Goal: Task Accomplishment & Management: Complete application form

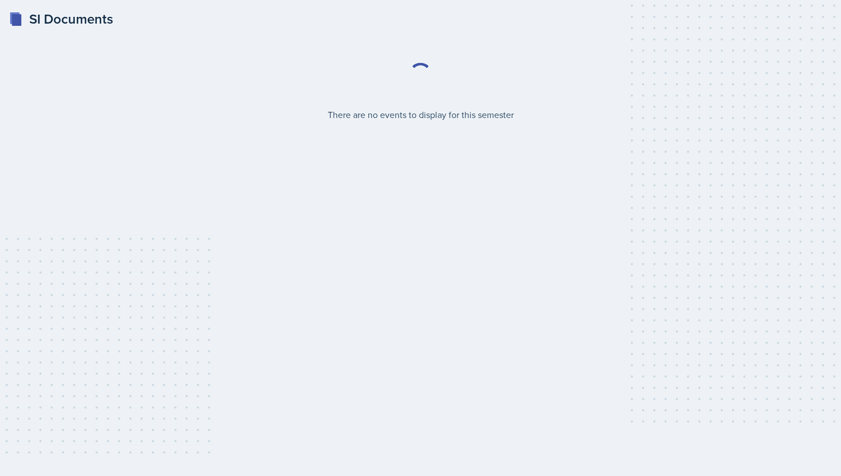
select select "2bed604d-1099-4043-b1bc-2365e8740244"
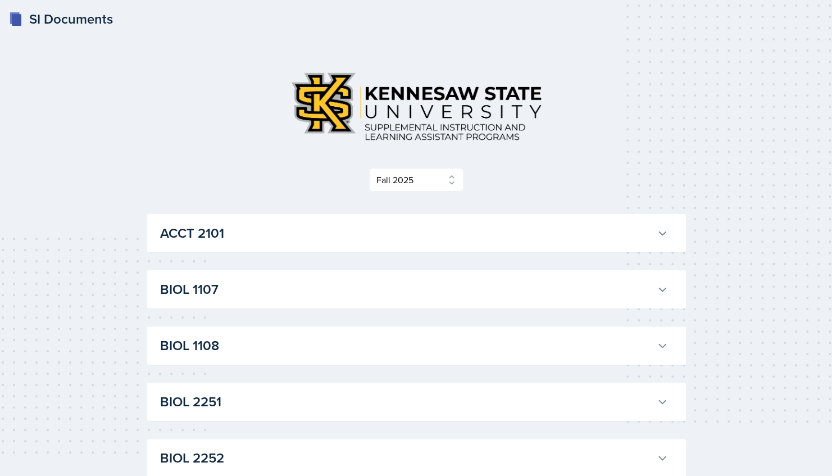
click at [223, 242] on h3 "ACCT 2101" at bounding box center [406, 233] width 492 height 20
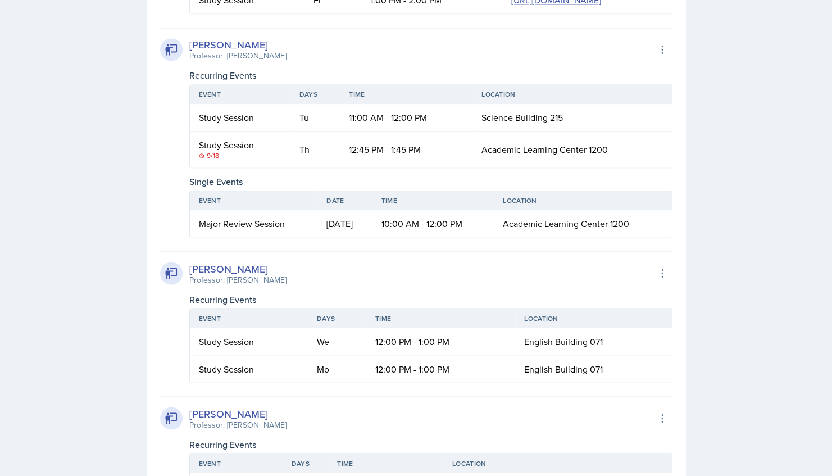
scroll to position [1015, 0]
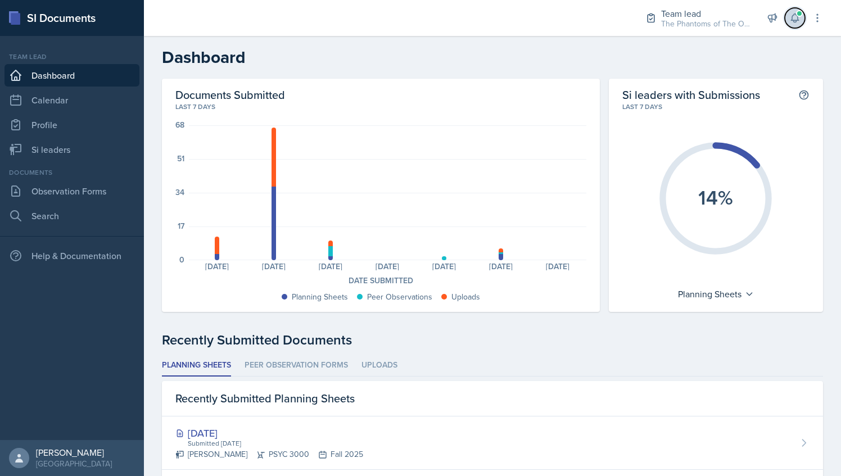
click at [797, 15] on span at bounding box center [799, 13] width 7 height 7
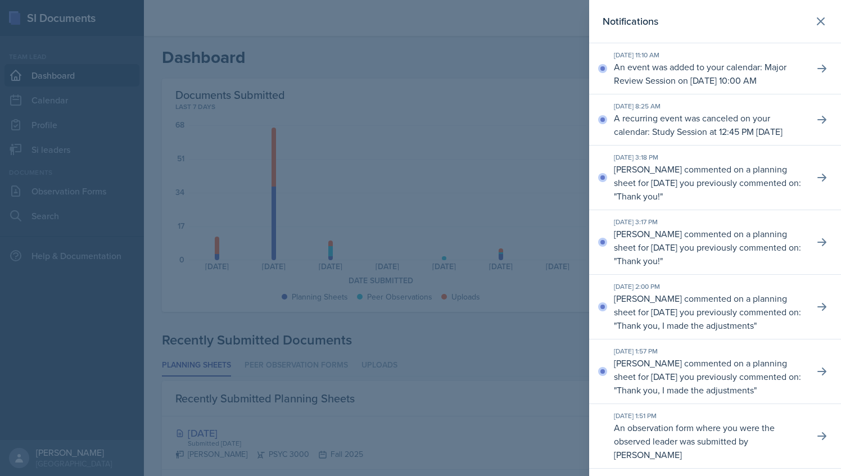
click at [577, 94] on div at bounding box center [420, 238] width 841 height 476
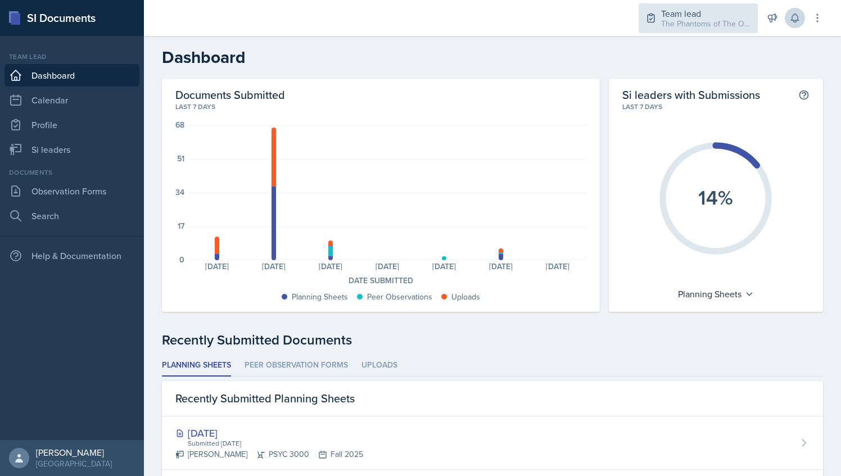
click at [702, 24] on div "The Phantoms of The Opera / Fall 2025" at bounding box center [706, 24] width 90 height 12
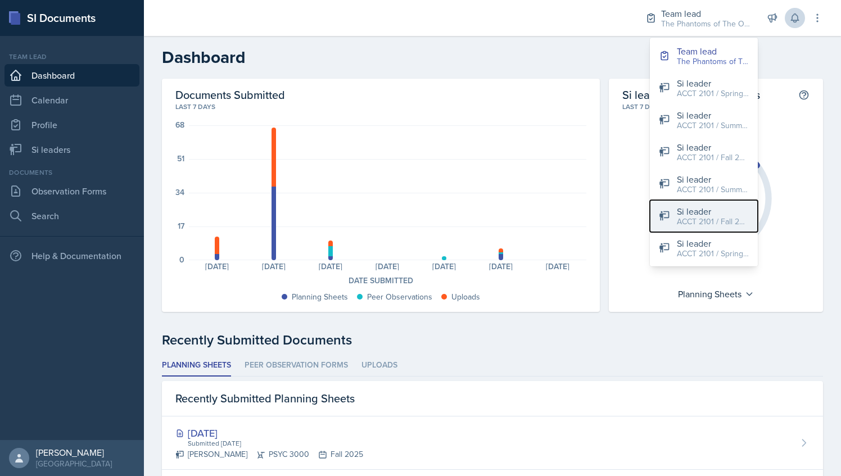
click at [701, 208] on div "Si leader" at bounding box center [713, 211] width 72 height 13
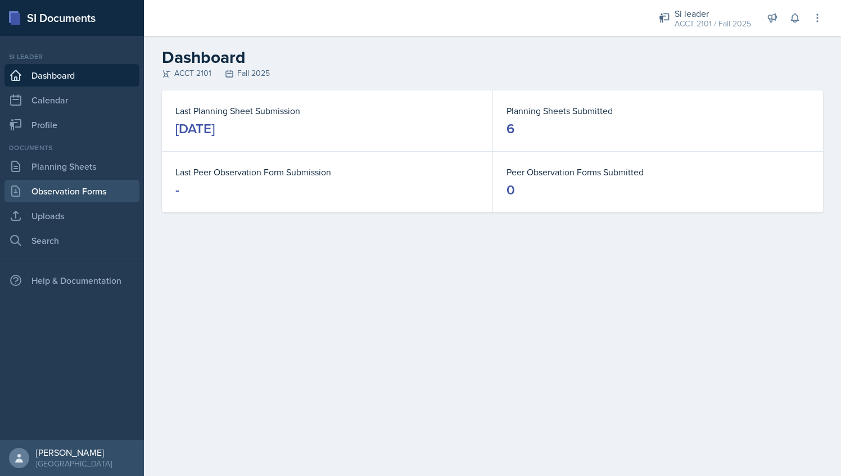
click at [120, 184] on link "Observation Forms" at bounding box center [71, 191] width 135 height 22
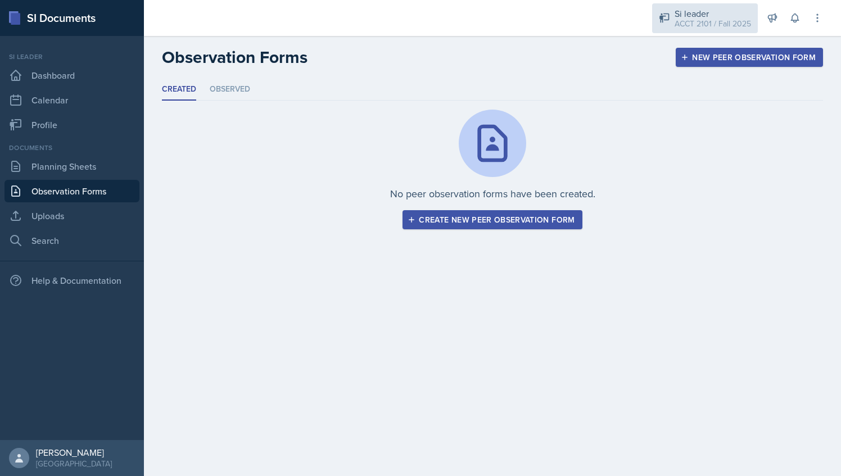
click at [691, 4] on div "Si leader ACCT 2101 / Fall 2025" at bounding box center [705, 18] width 106 height 30
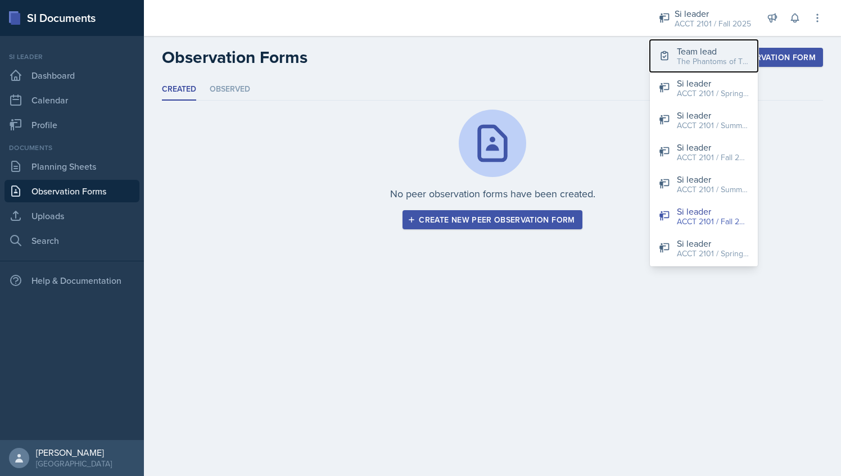
click at [684, 51] on div "Team lead" at bounding box center [713, 50] width 72 height 13
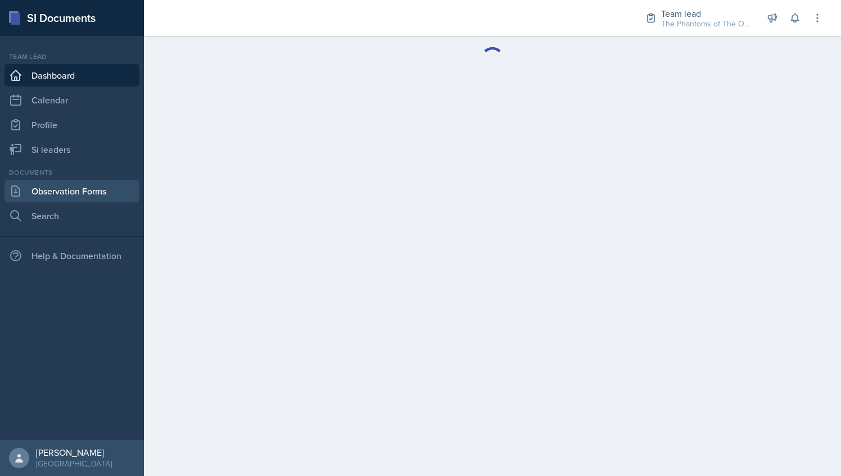
click at [93, 189] on link "Observation Forms" at bounding box center [71, 191] width 135 height 22
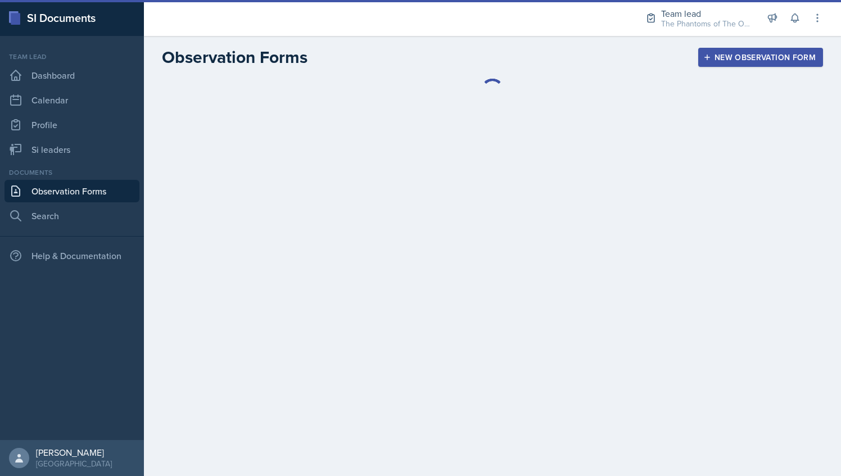
click at [102, 194] on link "Observation Forms" at bounding box center [71, 191] width 135 height 22
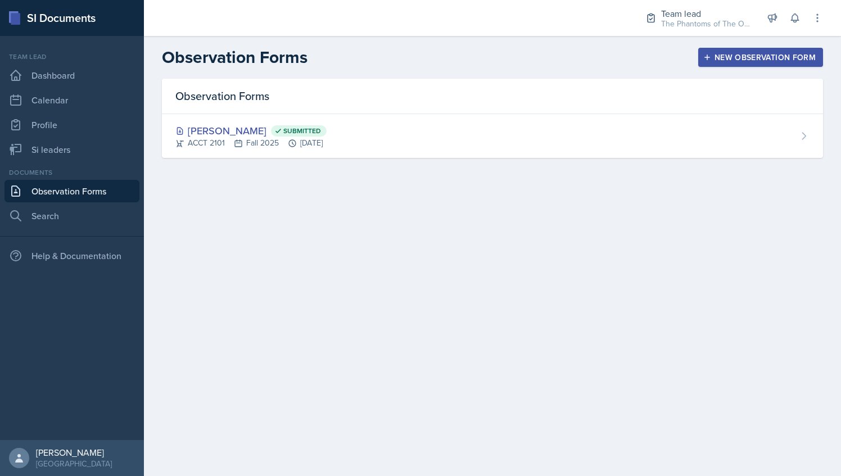
click at [750, 57] on div "New Observation Form" at bounding box center [760, 57] width 110 height 9
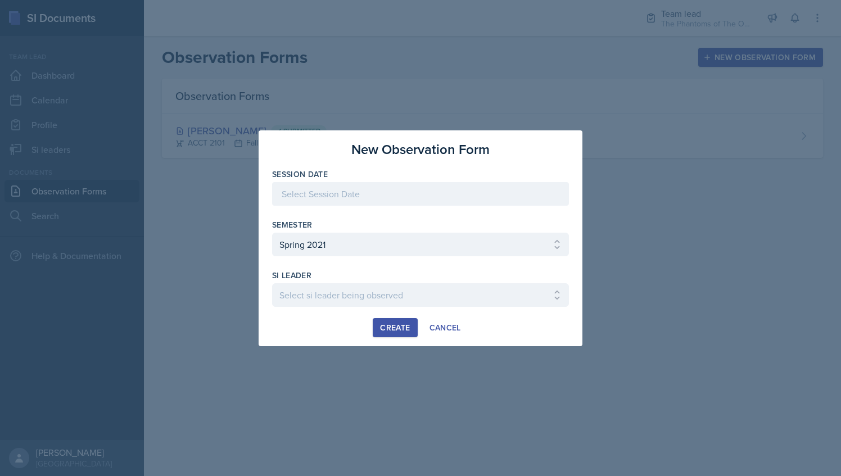
click at [432, 189] on div at bounding box center [420, 194] width 297 height 24
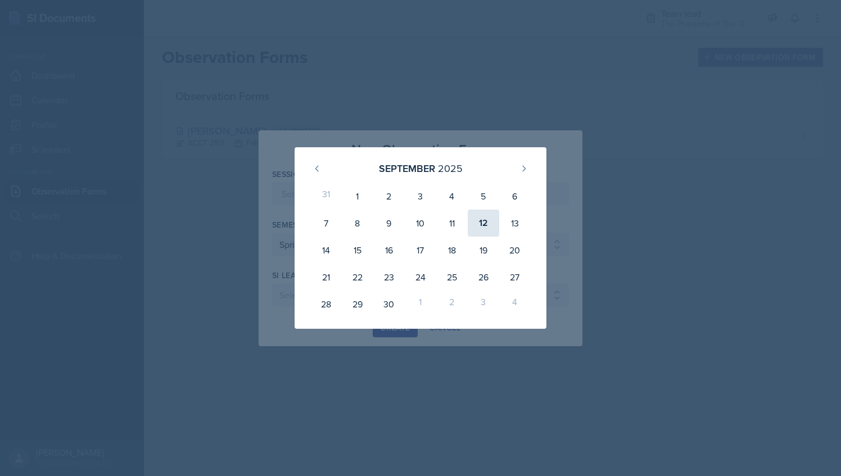
click at [484, 225] on div "12" at bounding box center [483, 223] width 31 height 27
type input "[DATE]"
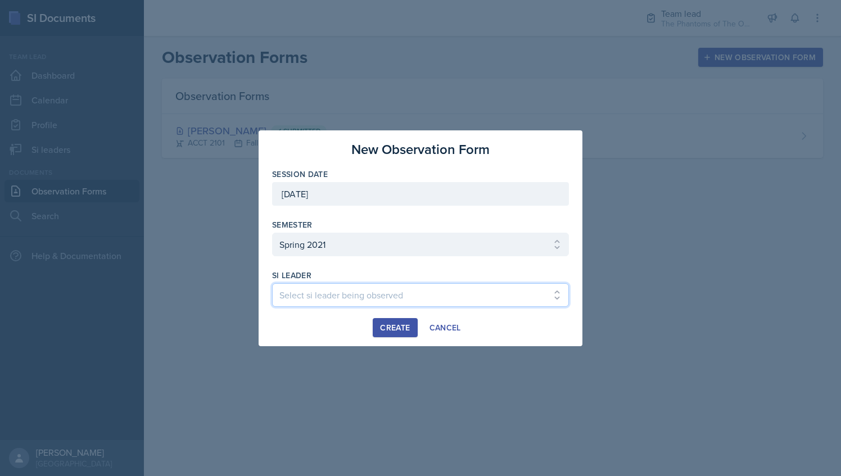
click at [376, 287] on select "Select si leader being observed [PERSON_NAME] / ENGL 1101 / Team 1 Dik-diks [PE…" at bounding box center [420, 295] width 297 height 24
select select "ef15cf47-47ad-4bf2-b2d5-22755bcd5438"
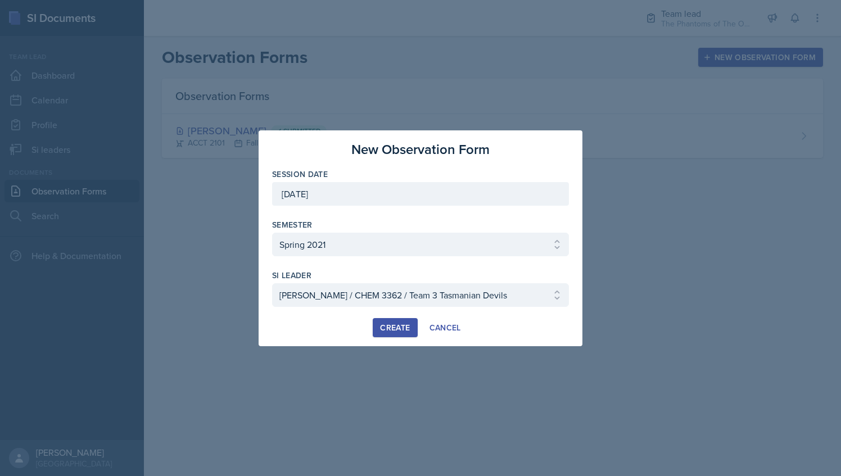
click at [649, 80] on div at bounding box center [420, 238] width 841 height 476
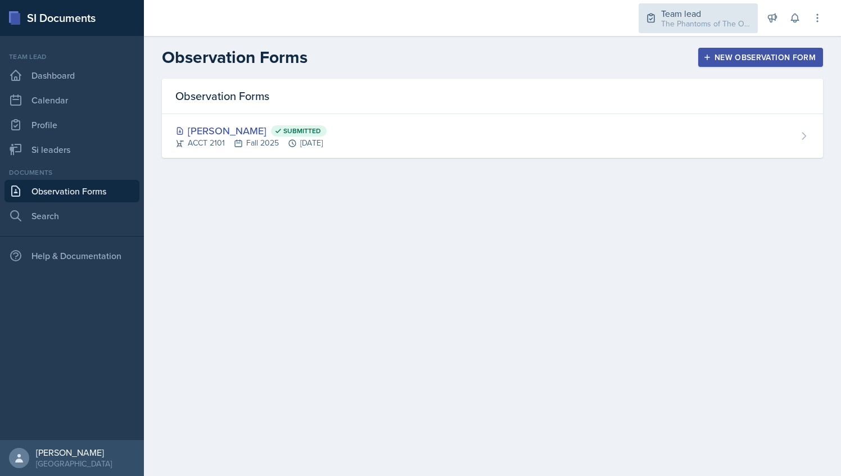
click at [718, 21] on div "The Phantoms of The Opera / Fall 2025" at bounding box center [706, 24] width 90 height 12
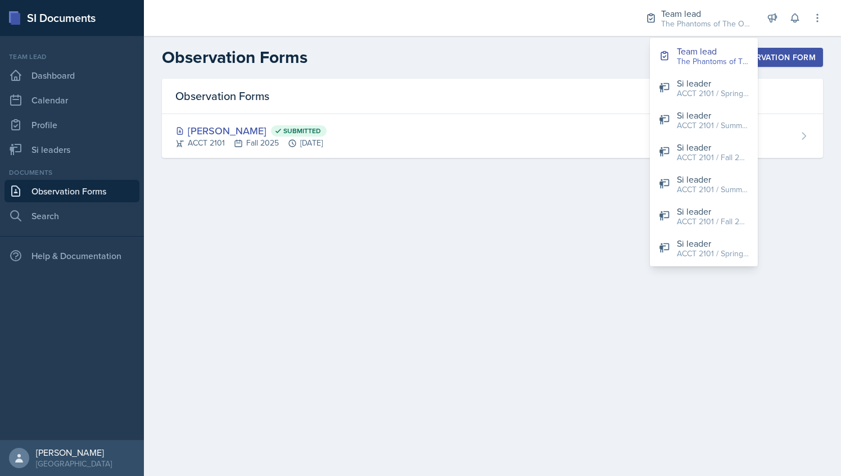
click at [805, 62] on div "New Observation Form" at bounding box center [760, 57] width 110 height 9
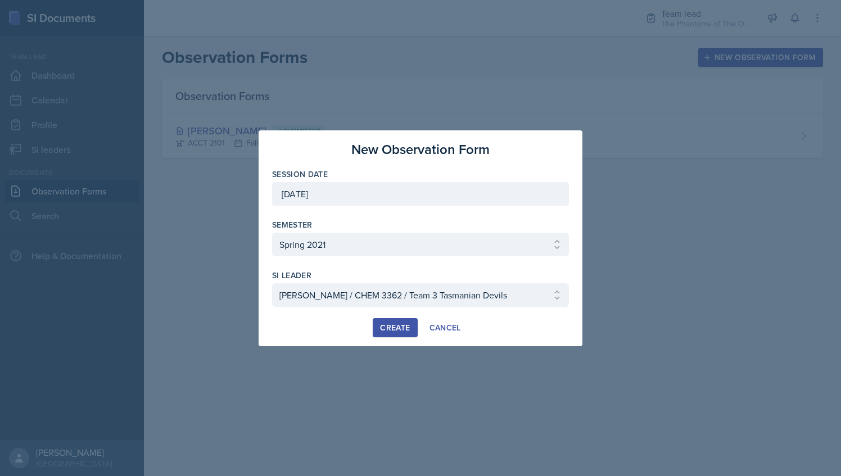
click at [350, 219] on div "Session Date [DATE] [DATE] 31 1 2 3 4 5 6 7 8 9 10 11 12 13 14 15 16 17 18 19 2…" at bounding box center [420, 243] width 297 height 149
click at [357, 235] on select "Select semester All Spring 2021 Summer 2021 Spring 2022 Fall 2020 Fall 2021 Fal…" at bounding box center [420, 245] width 297 height 24
select select "2bed604d-1099-4043-b1bc-2365e8740244"
click at [272, 233] on select "Select semester All Spring 2021 Summer 2021 Spring 2022 Fall 2020 Fall 2021 Fal…" at bounding box center [420, 245] width 297 height 24
click at [403, 283] on select "Select si leader being observed [PERSON_NAME] / CHEM 1211 / Demon SI of [GEOGRA…" at bounding box center [420, 295] width 297 height 24
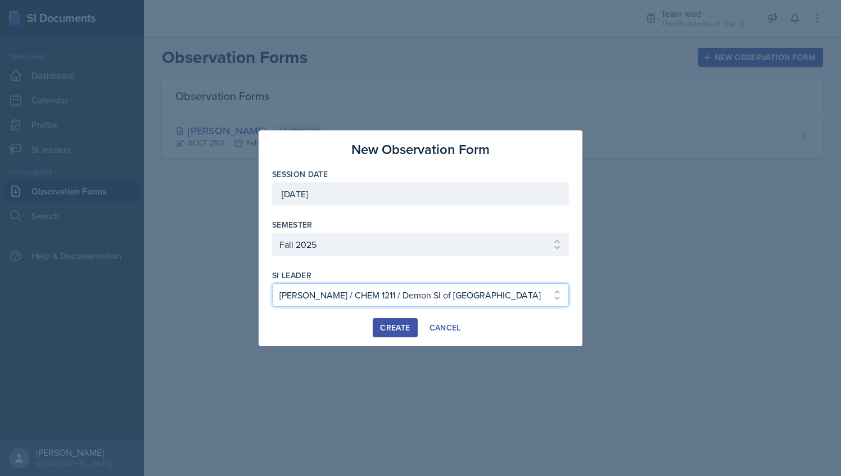
select select "e8f43499-5592-4514-bb2a-04d6e76df90f"
click at [272, 283] on select "Select si leader being observed [PERSON_NAME] / CHEM 1211 / Demon SI of [GEOGRA…" at bounding box center [420, 295] width 297 height 24
click at [400, 324] on div "Create" at bounding box center [395, 327] width 30 height 9
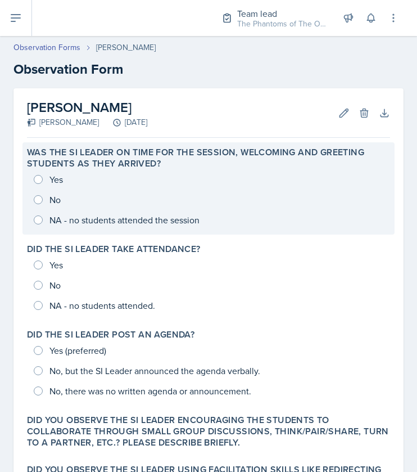
click at [36, 182] on div "Yes No NA - no students attended the session" at bounding box center [208, 199] width 363 height 61
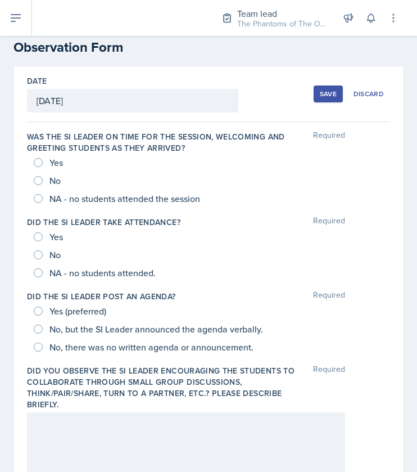
scroll to position [24, 0]
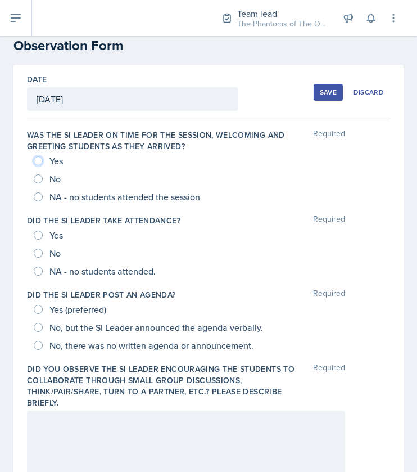
click at [36, 158] on input "Yes" at bounding box center [38, 160] width 9 height 9
radio input "true"
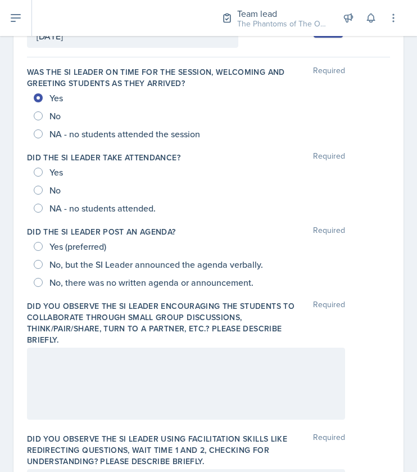
click at [38, 163] on div "Yes" at bounding box center [49, 172] width 31 height 18
click at [42, 170] on input "Yes" at bounding box center [38, 171] width 9 height 9
radio input "true"
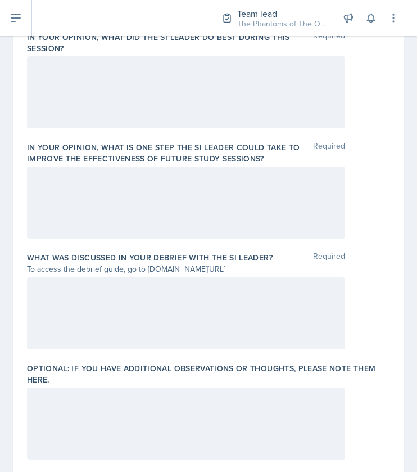
scroll to position [813, 0]
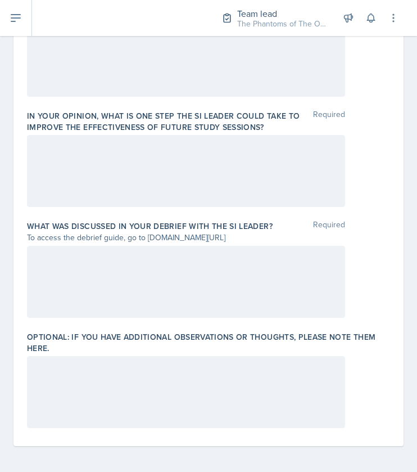
click at [186, 276] on div at bounding box center [186, 282] width 318 height 72
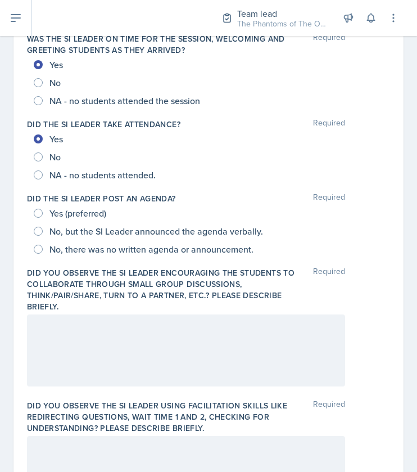
scroll to position [119, 0]
drag, startPoint x: 120, startPoint y: 182, endPoint x: 72, endPoint y: 275, distance: 104.8
click at [72, 275] on label "Did you observe the SI Leader encouraging the students to collaborate through s…" at bounding box center [170, 290] width 286 height 45
click at [190, 249] on span "No, there was no written agenda or announcement." at bounding box center [151, 249] width 204 height 11
click at [43, 249] on input "No, there was no written agenda or announcement." at bounding box center [38, 249] width 9 height 9
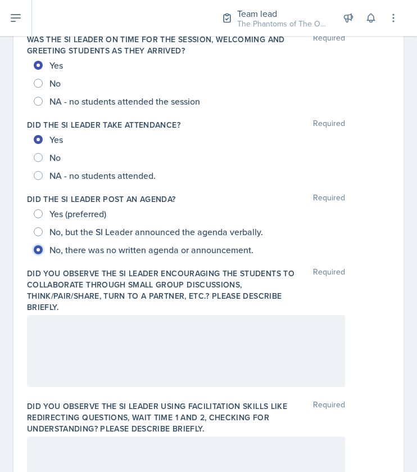
radio input "true"
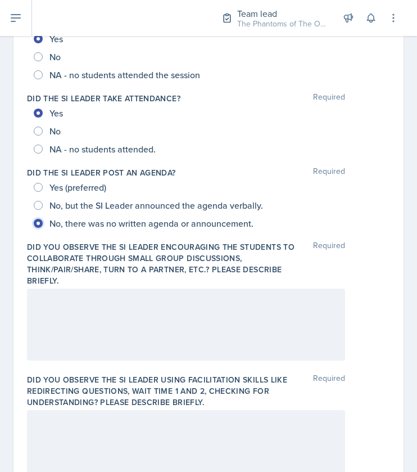
scroll to position [138, 0]
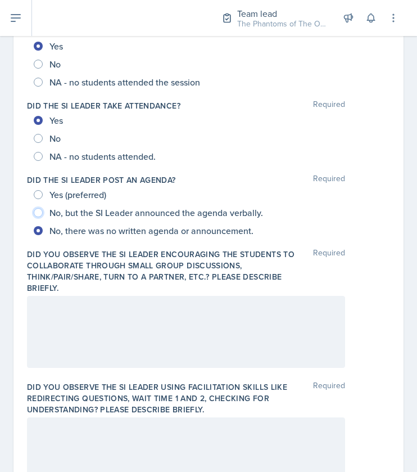
click at [37, 211] on input "No, but the SI Leader announced the agenda verbally." at bounding box center [38, 212] width 9 height 9
radio input "true"
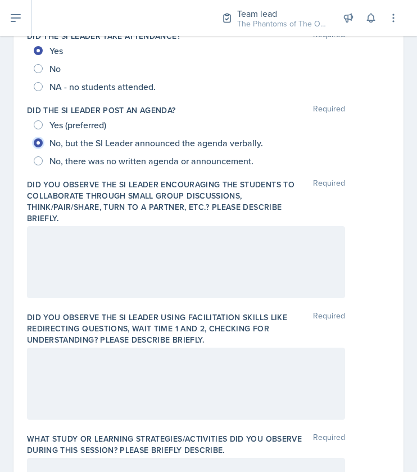
scroll to position [208, 0]
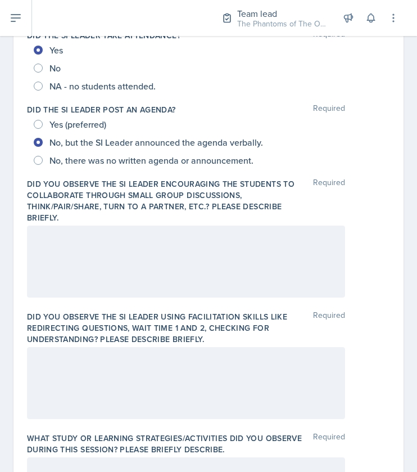
click at [147, 239] on p at bounding box center [186, 236] width 299 height 13
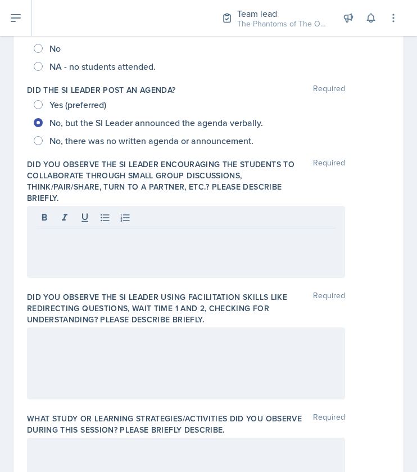
click at [119, 229] on div at bounding box center [186, 242] width 318 height 72
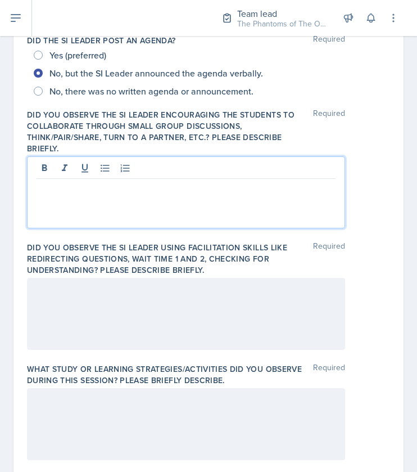
click at [174, 306] on div at bounding box center [186, 314] width 318 height 72
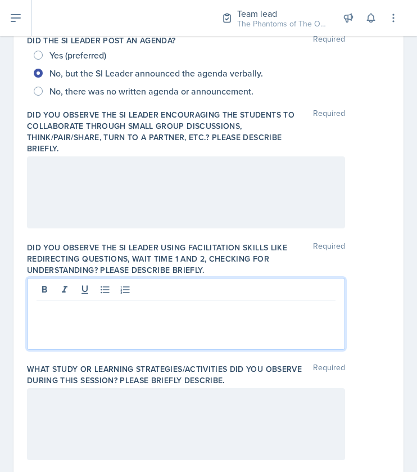
scroll to position [297, 0]
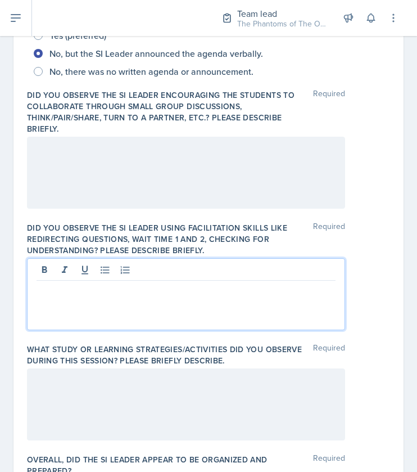
click at [215, 167] on div at bounding box center [186, 173] width 318 height 72
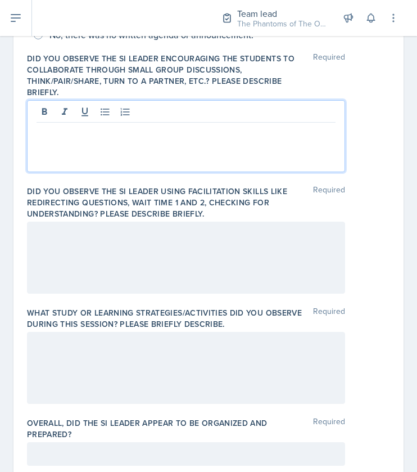
scroll to position [335, 0]
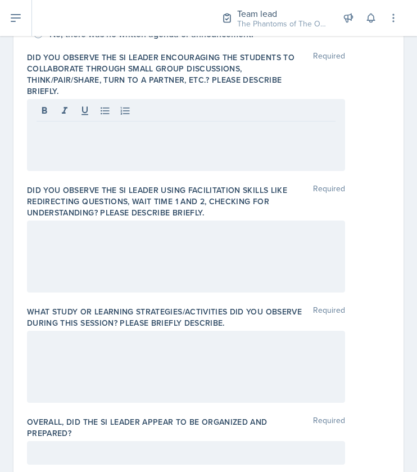
click at [108, 217] on div "Did you observe the SI Leader using facilitation skills like redirecting questi…" at bounding box center [208, 240] width 363 height 121
click at [127, 244] on div at bounding box center [186, 256] width 318 height 72
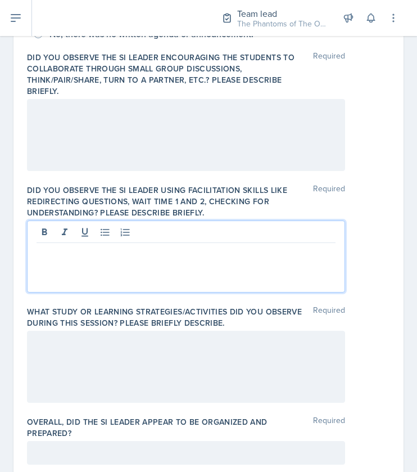
scroll to position [354, 0]
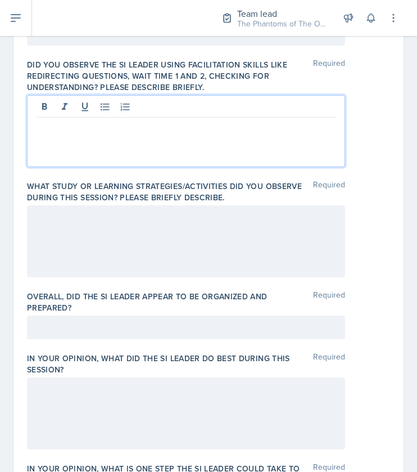
click at [107, 253] on div at bounding box center [186, 241] width 318 height 72
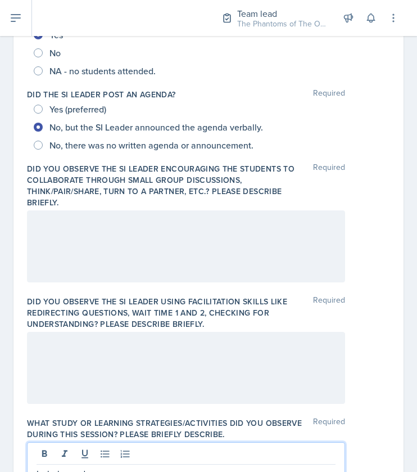
scroll to position [224, 0]
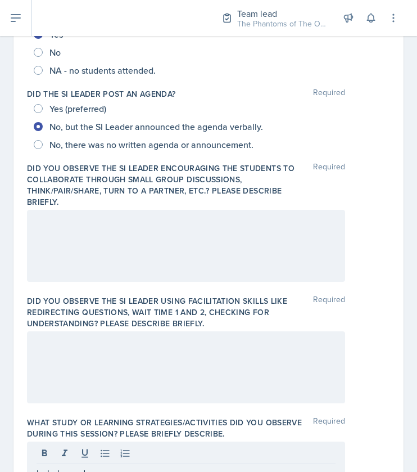
click at [113, 146] on span "No, there was no written agenda or announcement." at bounding box center [151, 144] width 204 height 11
click at [43, 146] on input "No, there was no written agenda or announcement." at bounding box center [38, 144] width 9 height 9
radio input "true"
click at [89, 117] on div "No, but the SI Leader announced the agenda verbally." at bounding box center [150, 126] width 232 height 18
click at [93, 122] on span "No, but the SI Leader announced the agenda verbally." at bounding box center [156, 126] width 214 height 11
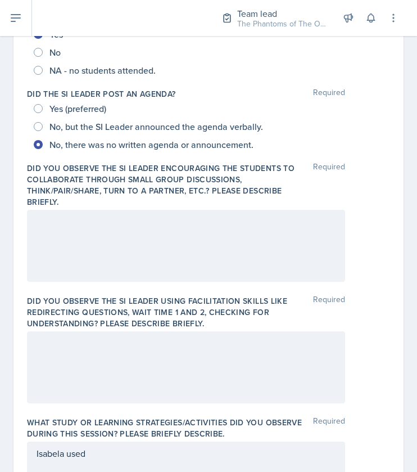
click at [43, 122] on input "No, but the SI Leader announced the agenda verbally." at bounding box center [38, 126] width 9 height 9
radio input "true"
drag, startPoint x: 93, startPoint y: 122, endPoint x: 33, endPoint y: 215, distance: 110.8
click at [33, 215] on div at bounding box center [186, 246] width 318 height 72
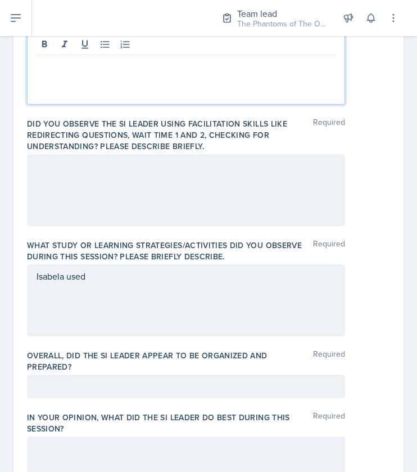
scroll to position [402, 0]
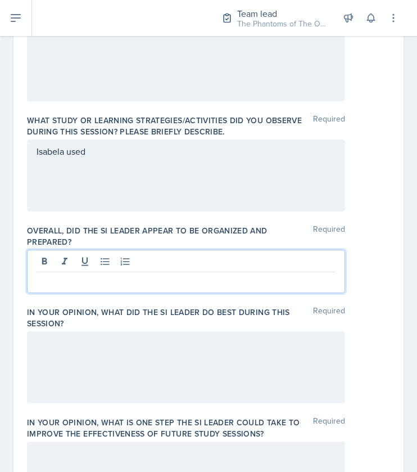
click at [198, 274] on p at bounding box center [186, 280] width 299 height 13
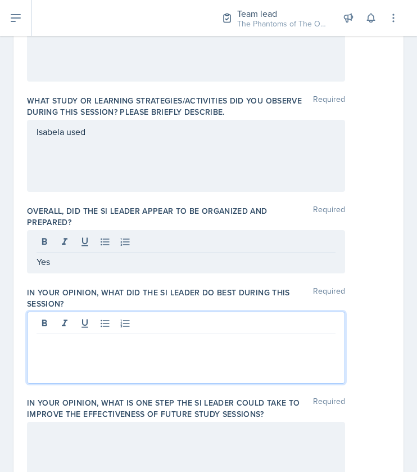
click at [103, 328] on div at bounding box center [186, 347] width 318 height 72
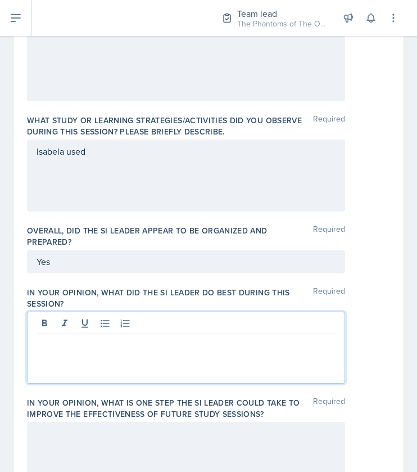
click at [89, 344] on p at bounding box center [186, 342] width 299 height 13
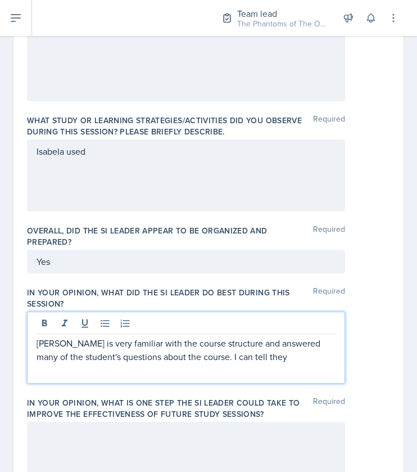
click at [72, 353] on p "[PERSON_NAME] is very familiar with the course structure and answered many of t…" at bounding box center [186, 349] width 299 height 27
click at [287, 357] on p "[PERSON_NAME] is very familiar with the course structure and answered many of t…" at bounding box center [186, 349] width 299 height 27
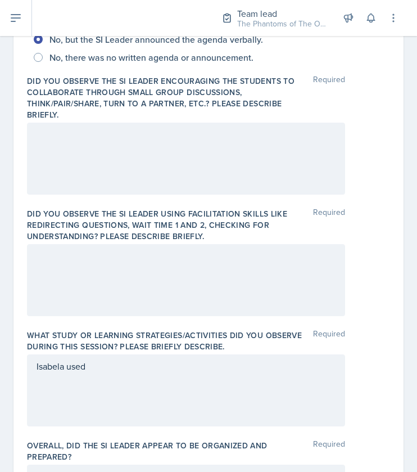
scroll to position [312, 0]
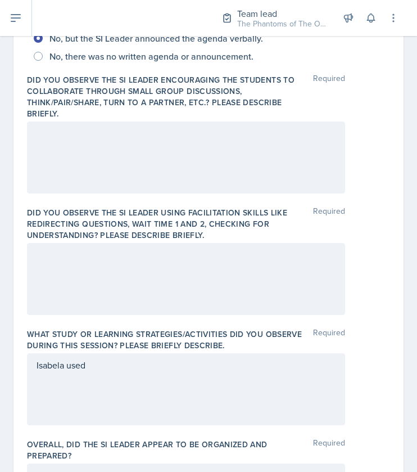
click at [150, 165] on div at bounding box center [186, 157] width 318 height 72
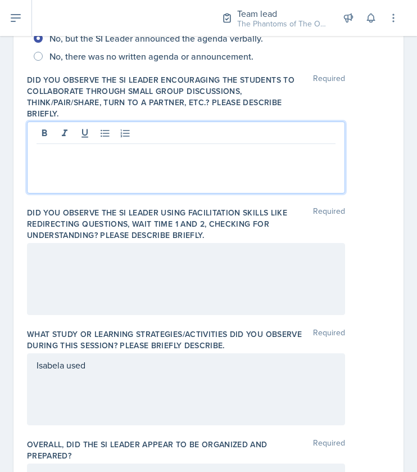
scroll to position [332, 0]
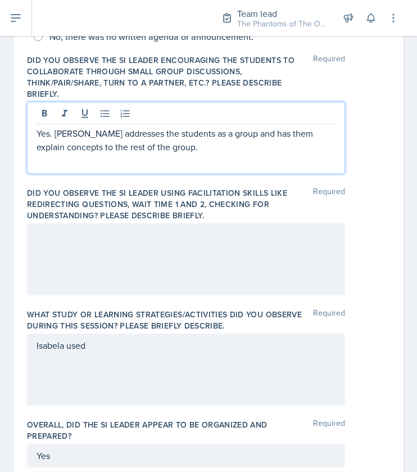
click at [121, 278] on div at bounding box center [186, 259] width 318 height 72
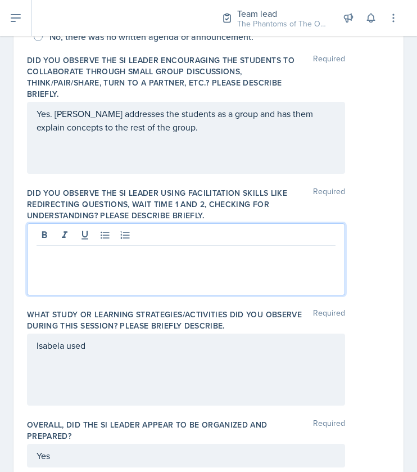
scroll to position [352, 0]
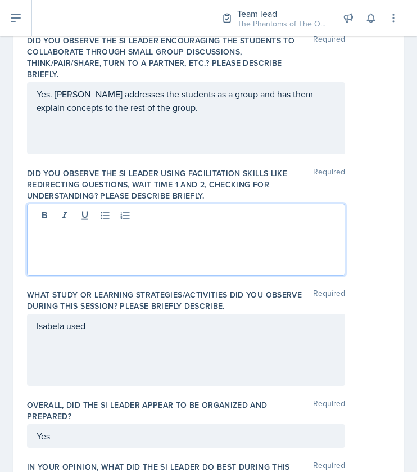
click at [137, 241] on div at bounding box center [186, 239] width 318 height 72
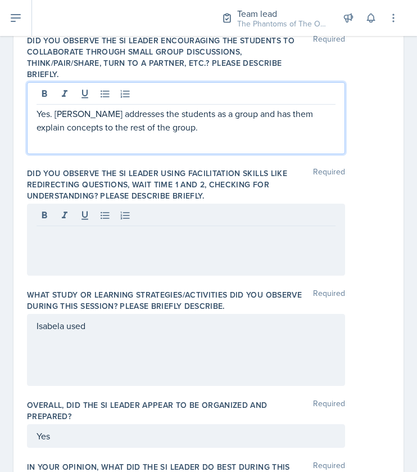
scroll to position [371, 0]
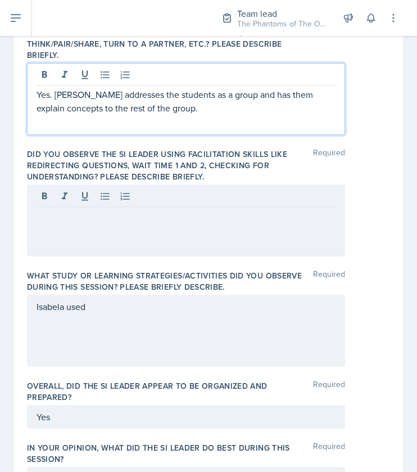
click at [62, 95] on p "Yes. [PERSON_NAME] addresses the students as a group and has them explain conce…" at bounding box center [186, 101] width 299 height 27
click at [70, 93] on p "Yes. [PERSON_NAME] addresses the students as a group and has them explain conce…" at bounding box center [186, 101] width 299 height 27
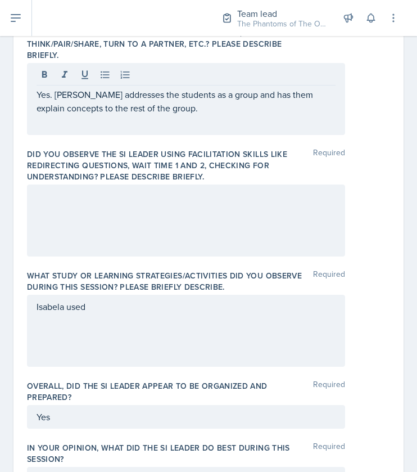
click at [108, 206] on div at bounding box center [186, 220] width 318 height 72
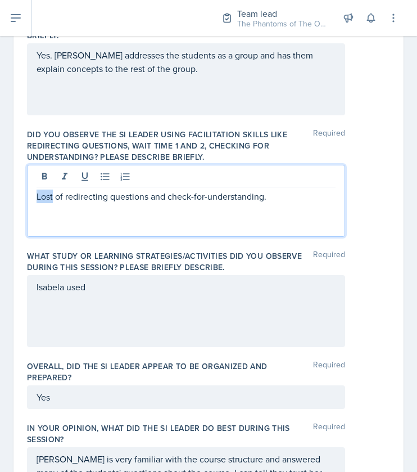
click at [46, 198] on p "Lost of redirecting questions and check-for-understanding." at bounding box center [186, 195] width 299 height 13
click at [297, 195] on p "Lost of redirecting questions and check-for-understanding." at bounding box center [186, 195] width 299 height 13
click at [98, 286] on div "Isabela used" at bounding box center [186, 311] width 318 height 72
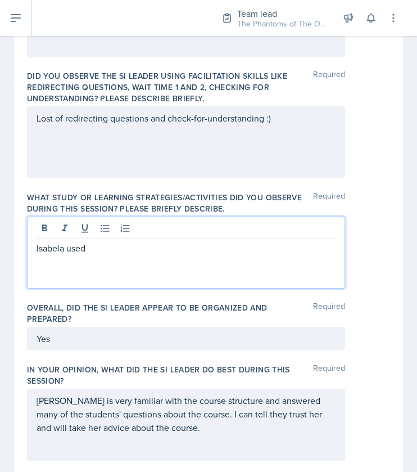
scroll to position [450, 0]
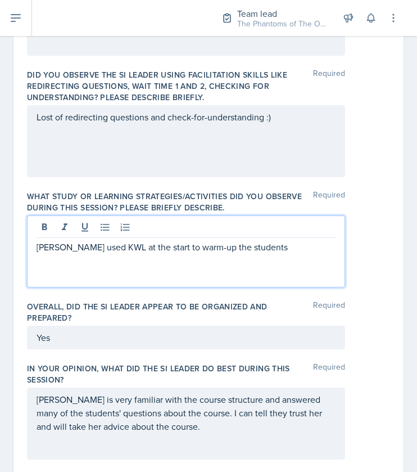
click at [189, 243] on p "[PERSON_NAME] used KWL at the start to warm-up the students" at bounding box center [186, 246] width 299 height 13
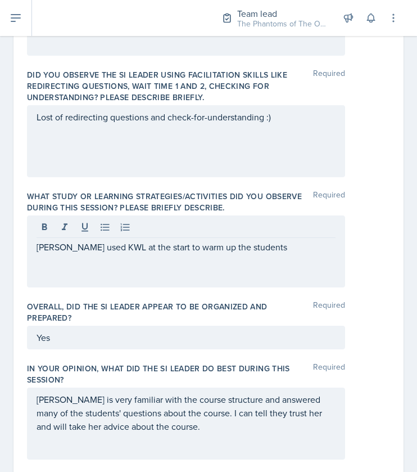
click at [300, 253] on div "[PERSON_NAME] used KWL at the start to warm up the students" at bounding box center [186, 251] width 318 height 72
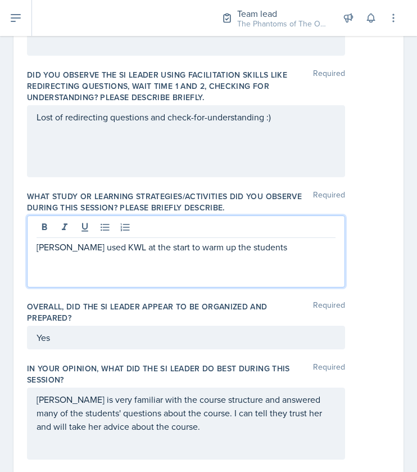
click at [297, 247] on p "[PERSON_NAME] used KWL at the start to warm up the students" at bounding box center [186, 246] width 299 height 13
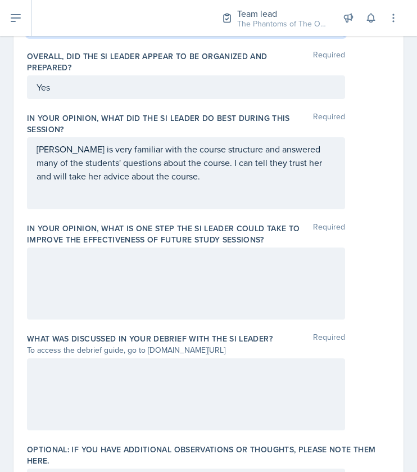
scroll to position [718, 0]
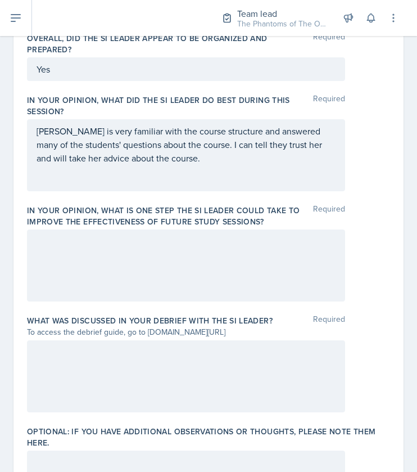
click at [183, 273] on div at bounding box center [186, 265] width 318 height 72
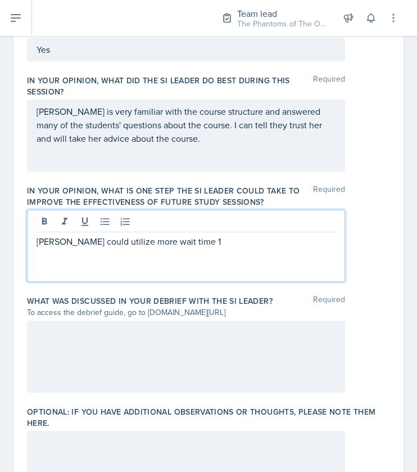
click at [208, 241] on p "[PERSON_NAME] could utilize more wait time 1" at bounding box center [186, 240] width 299 height 13
click at [125, 343] on div at bounding box center [186, 356] width 318 height 72
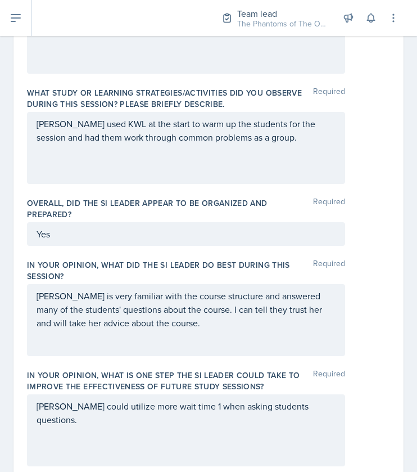
scroll to position [553, 0]
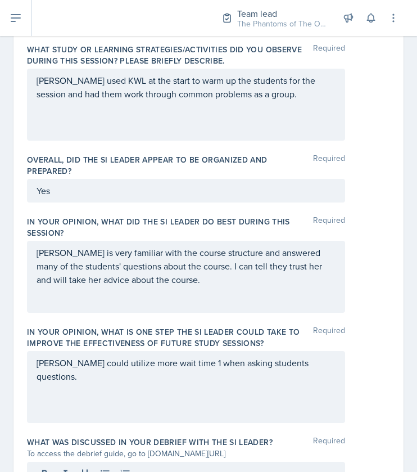
click at [186, 287] on div "[PERSON_NAME] is very familiar with the course structure and answered many of t…" at bounding box center [186, 277] width 318 height 72
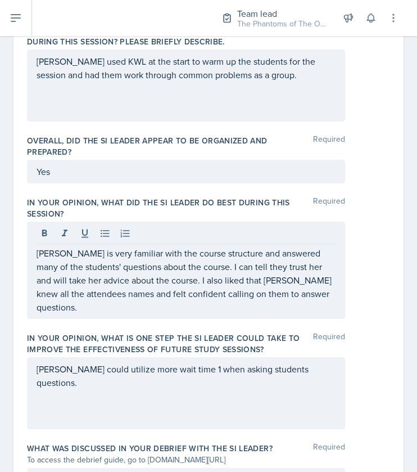
click at [54, 302] on div "[PERSON_NAME] is very familiar with the course structure and answered many of t…" at bounding box center [186, 269] width 318 height 97
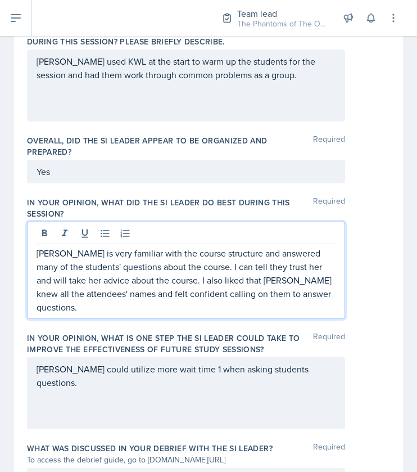
scroll to position [824, 0]
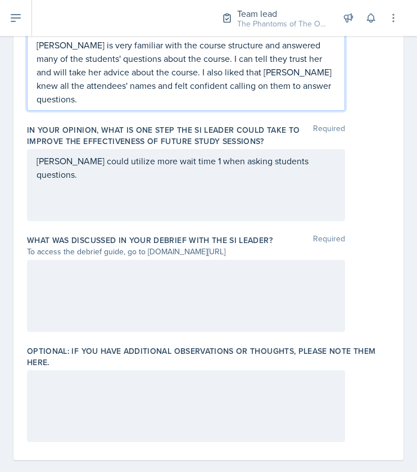
click at [143, 271] on div at bounding box center [186, 296] width 318 height 72
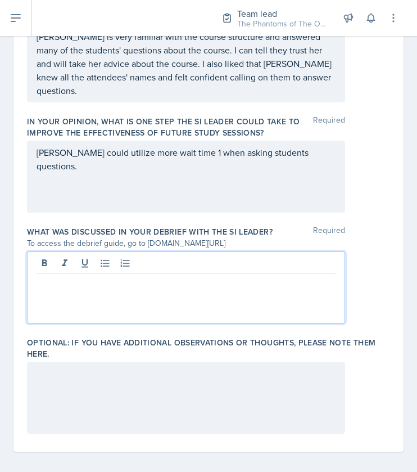
scroll to position [813, 0]
click at [182, 370] on div at bounding box center [186, 397] width 318 height 72
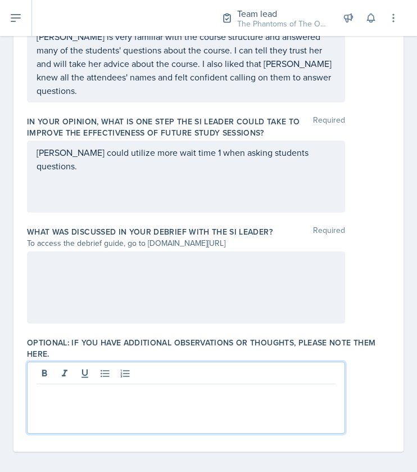
click at [117, 260] on div at bounding box center [186, 287] width 318 height 72
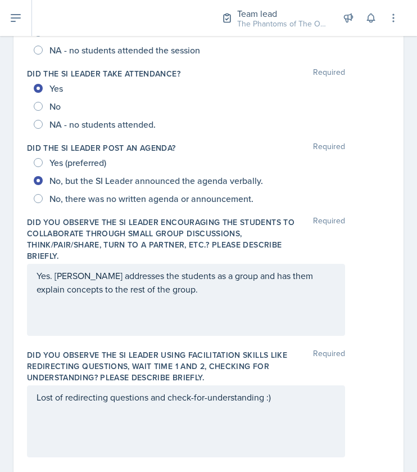
scroll to position [0, 0]
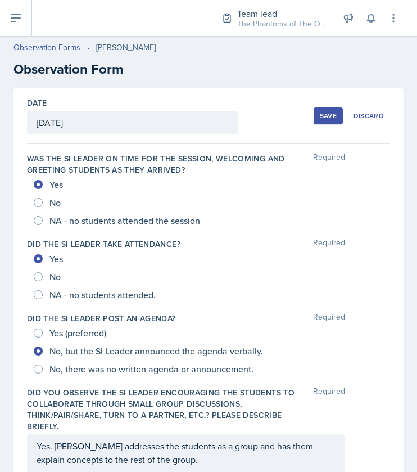
click at [320, 111] on div "Save" at bounding box center [328, 115] width 17 height 9
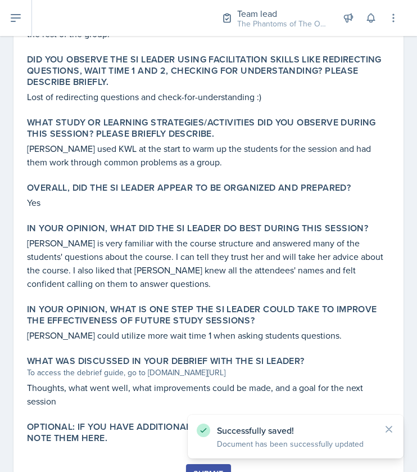
scroll to position [488, 0]
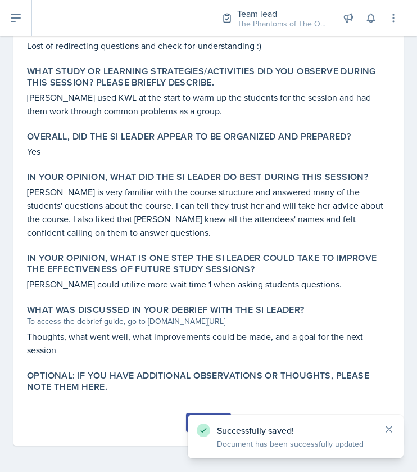
click at [386, 427] on icon at bounding box center [389, 429] width 6 height 6
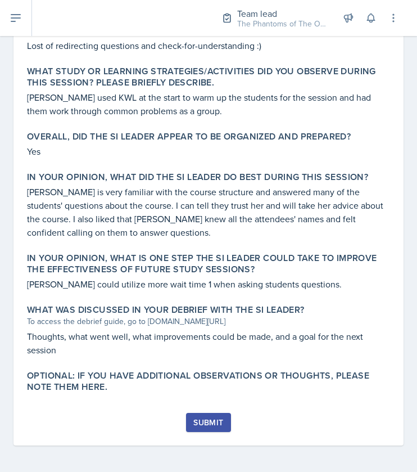
click at [223, 427] on button "Submit" at bounding box center [208, 421] width 44 height 19
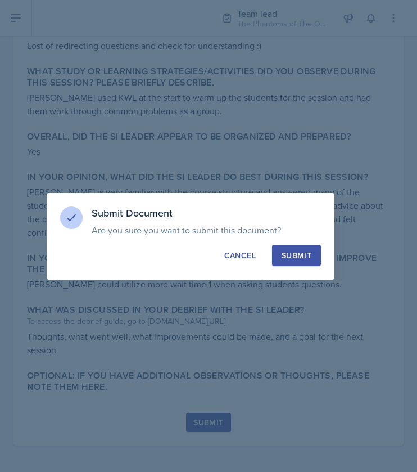
click at [297, 256] on div "Submit" at bounding box center [297, 255] width 30 height 11
radio input "true"
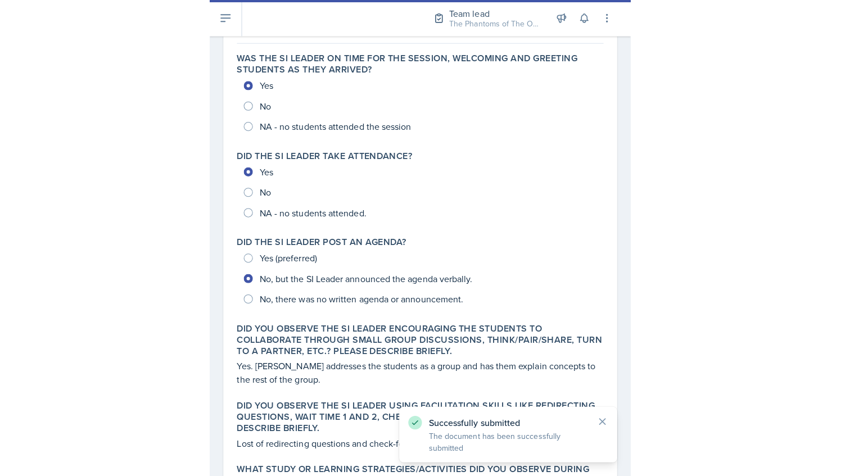
scroll to position [0, 0]
